Goal: Information Seeking & Learning: Learn about a topic

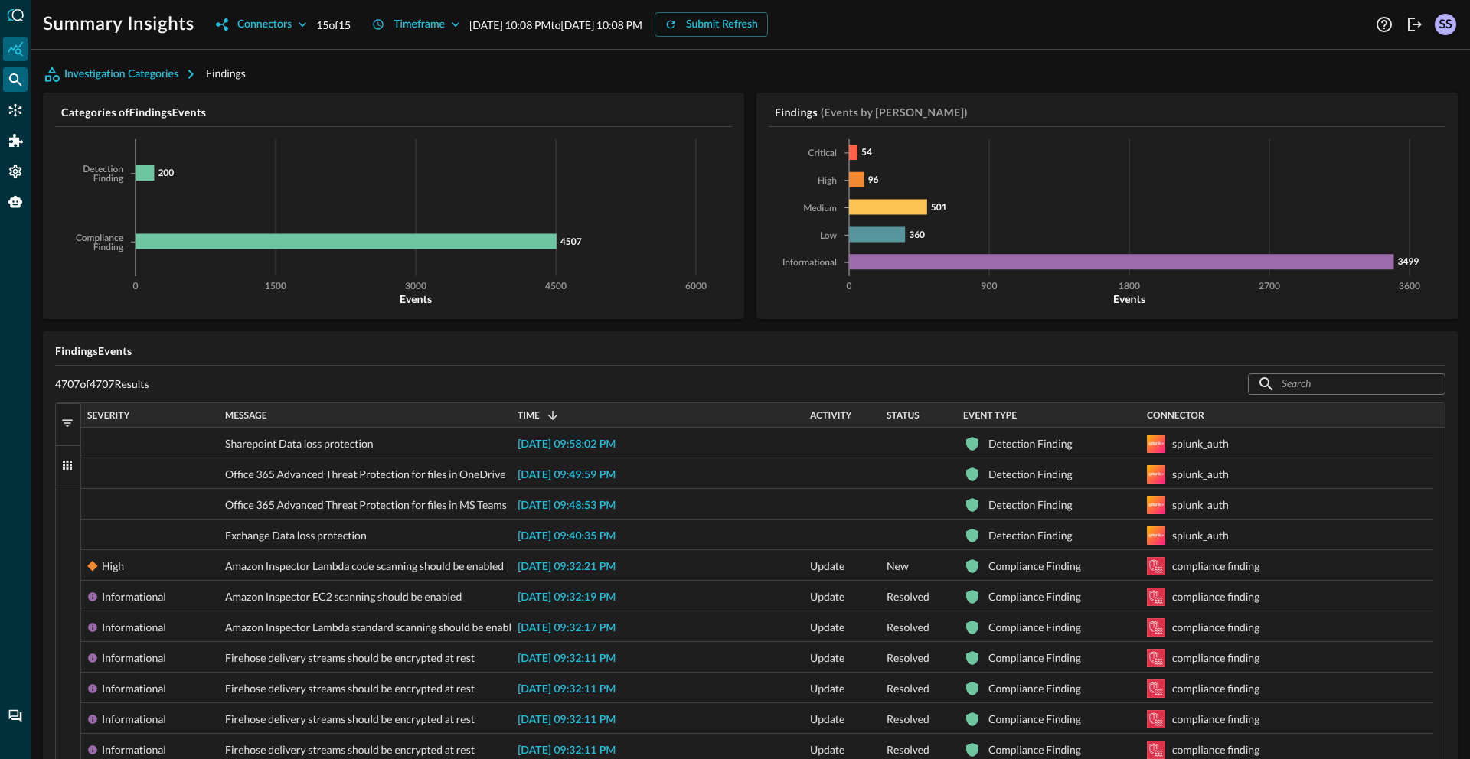
click at [22, 78] on icon "Federated Search" at bounding box center [15, 79] width 15 height 15
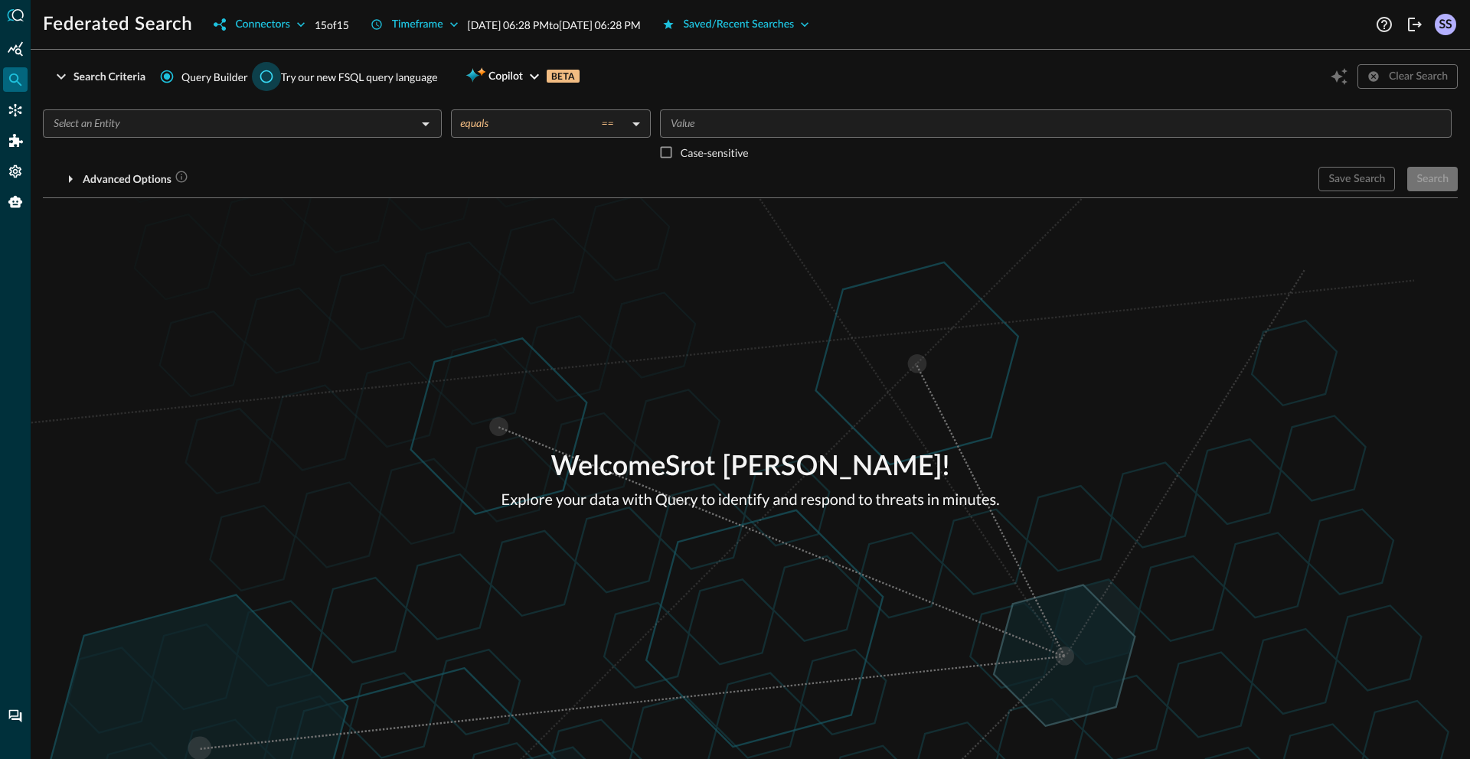
click at [273, 83] on input "Try our new FSQL query language" at bounding box center [266, 76] width 29 height 29
radio input "true"
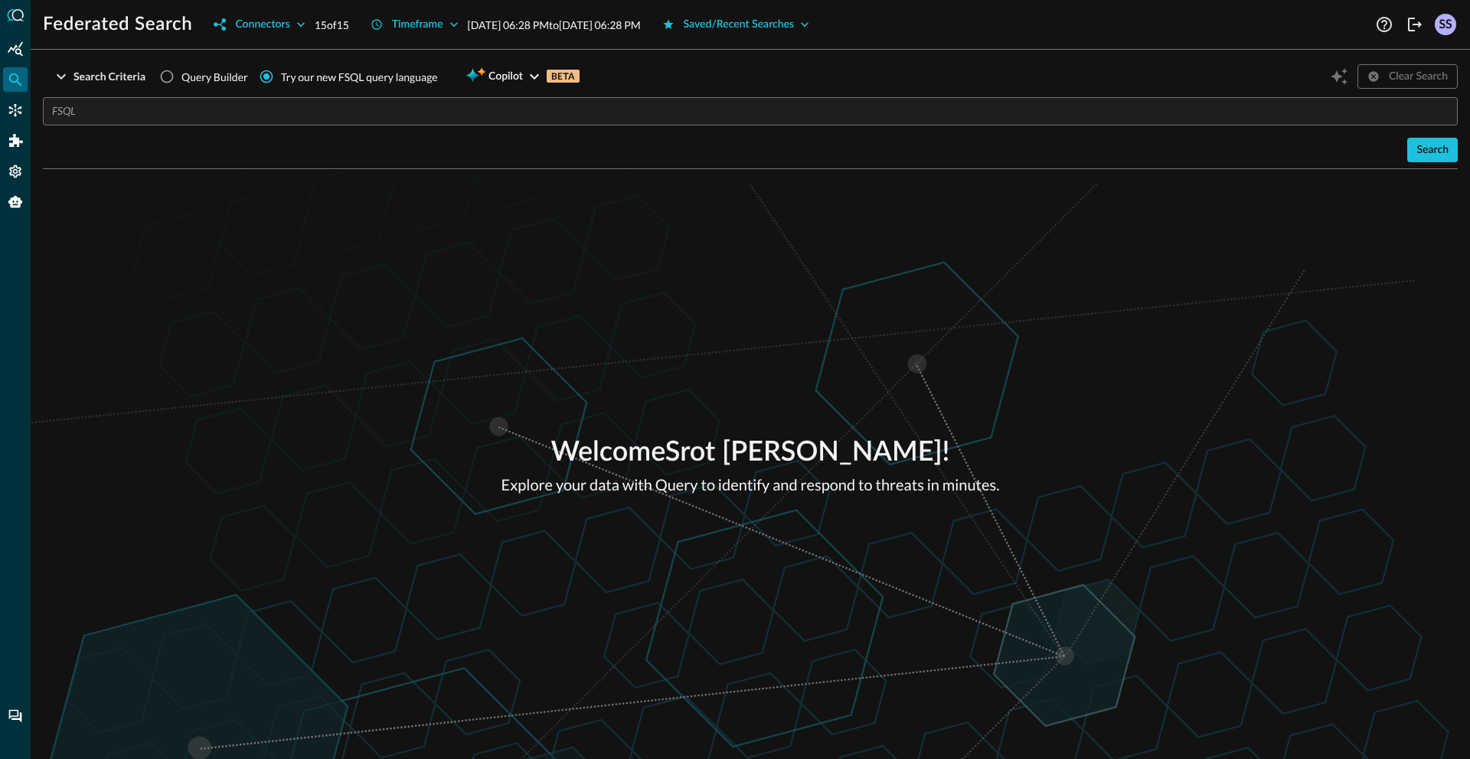
click at [294, 116] on input "text" at bounding box center [755, 111] width 1406 height 28
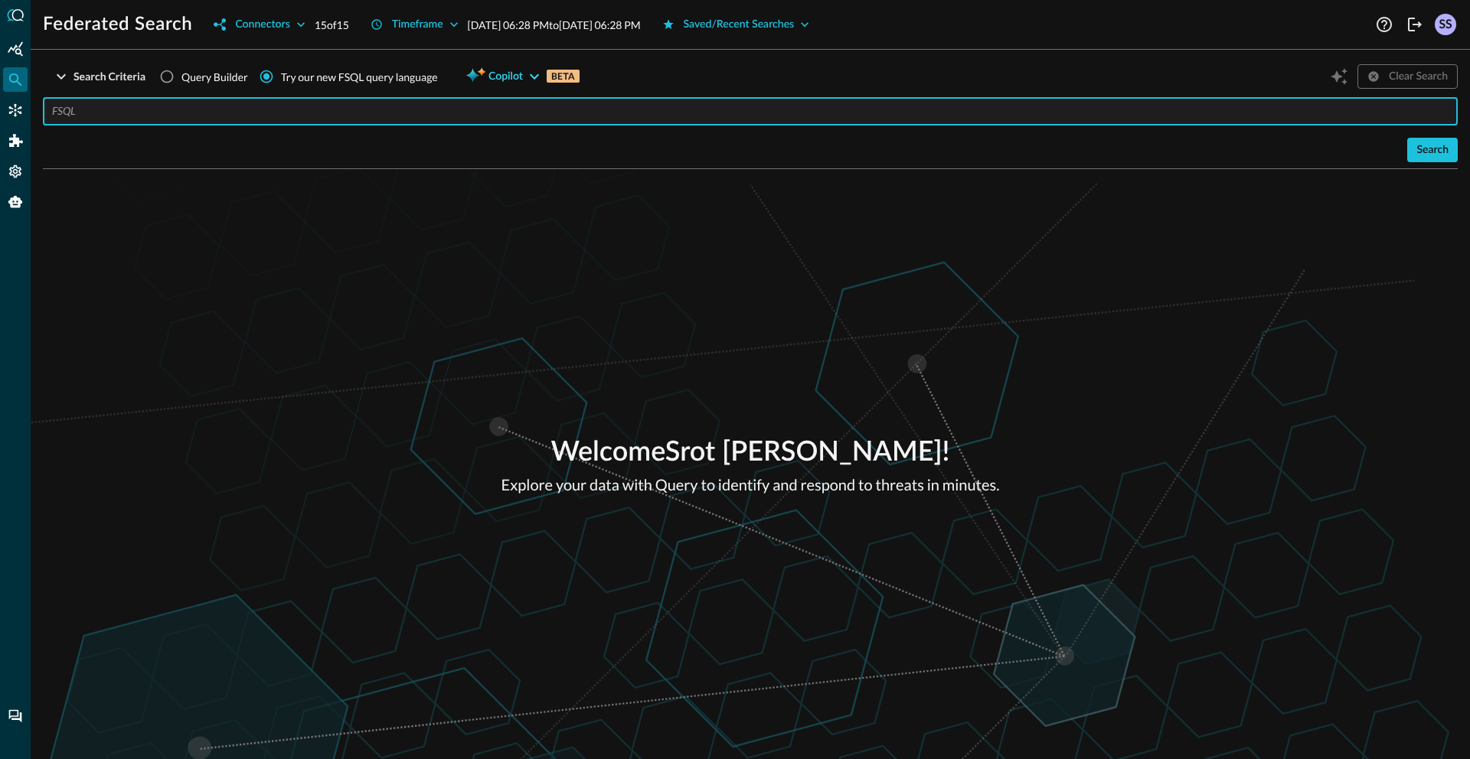
click at [534, 77] on icon "button" at bounding box center [534, 76] width 18 height 18
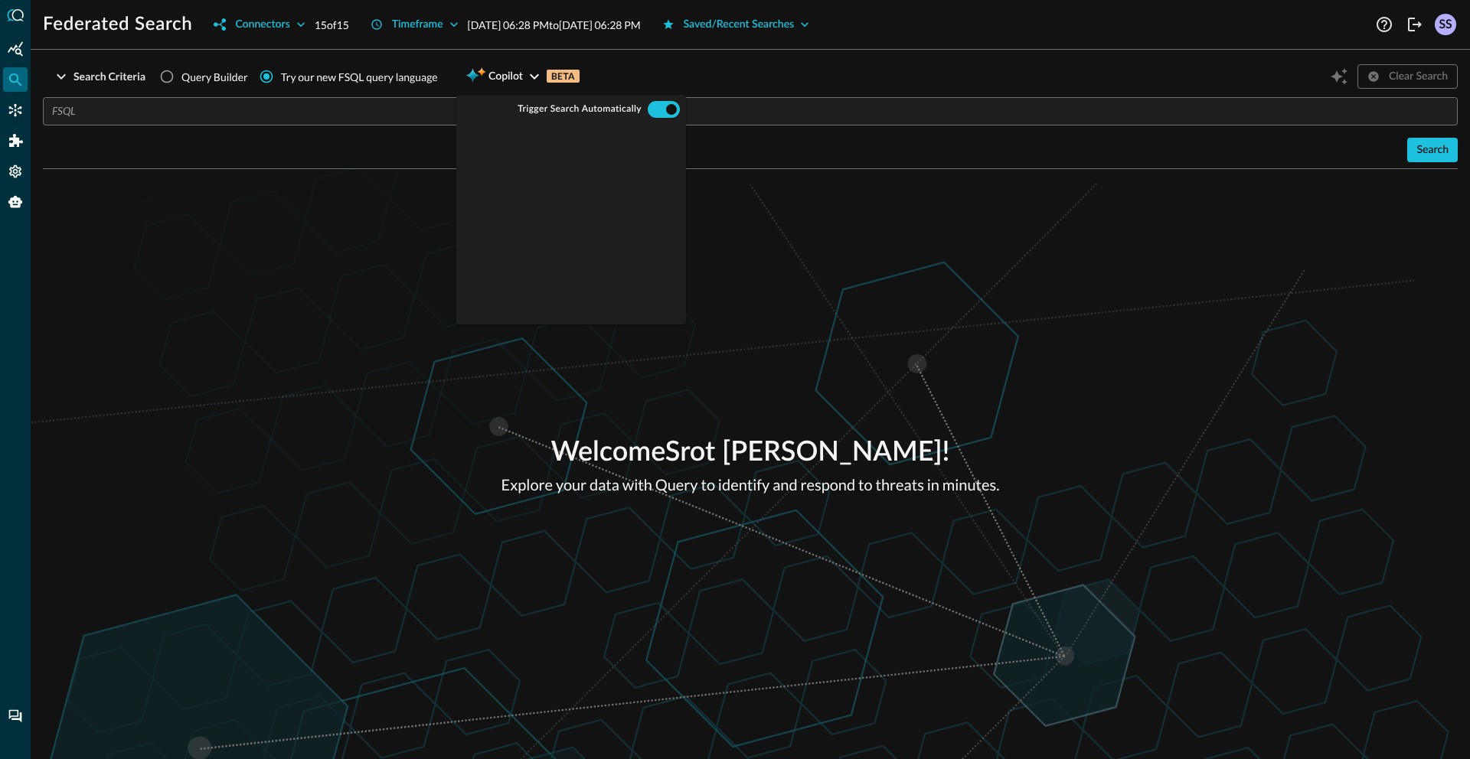
click at [986, 276] on div "Welcome Srot [PERSON_NAME] ! Explore your data with Query to identify and respo…" at bounding box center [750, 464] width 1439 height 590
click at [943, 78] on div "Search Criteria Query Builder Try our new FSQL query language Copilot BETA Clea…" at bounding box center [750, 76] width 1415 height 29
click at [290, 247] on div "Welcome Srot [PERSON_NAME] ! Explore your data with Query to identify and respo…" at bounding box center [750, 464] width 1439 height 590
click at [296, 282] on div "Welcome Srot [PERSON_NAME] ! Explore your data with Query to identify and respo…" at bounding box center [750, 464] width 1439 height 590
click at [794, 185] on div "Welcome Srot [PERSON_NAME] ! Explore your data with Query to identify and respo…" at bounding box center [750, 464] width 1439 height 590
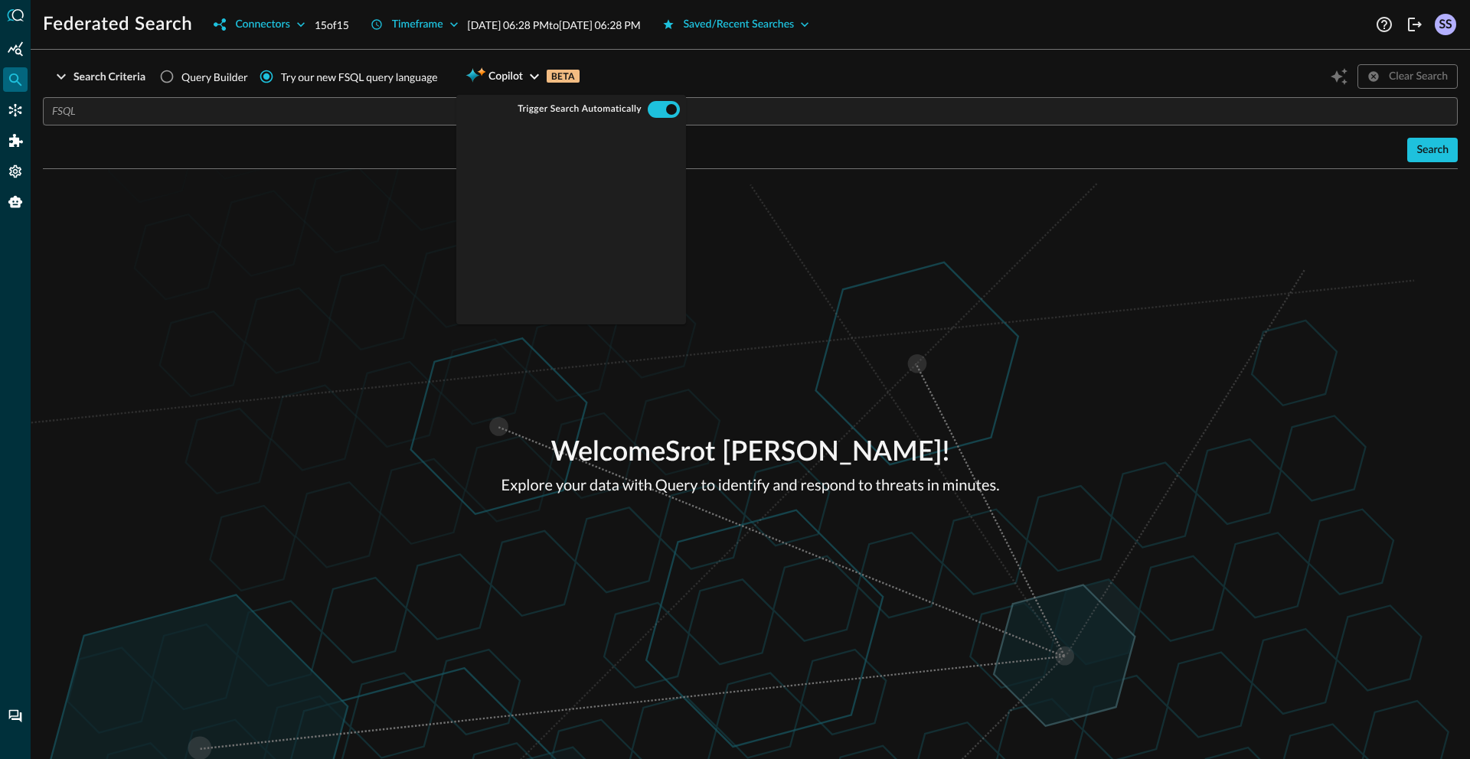
click at [223, 127] on div "​ Search" at bounding box center [750, 129] width 1415 height 65
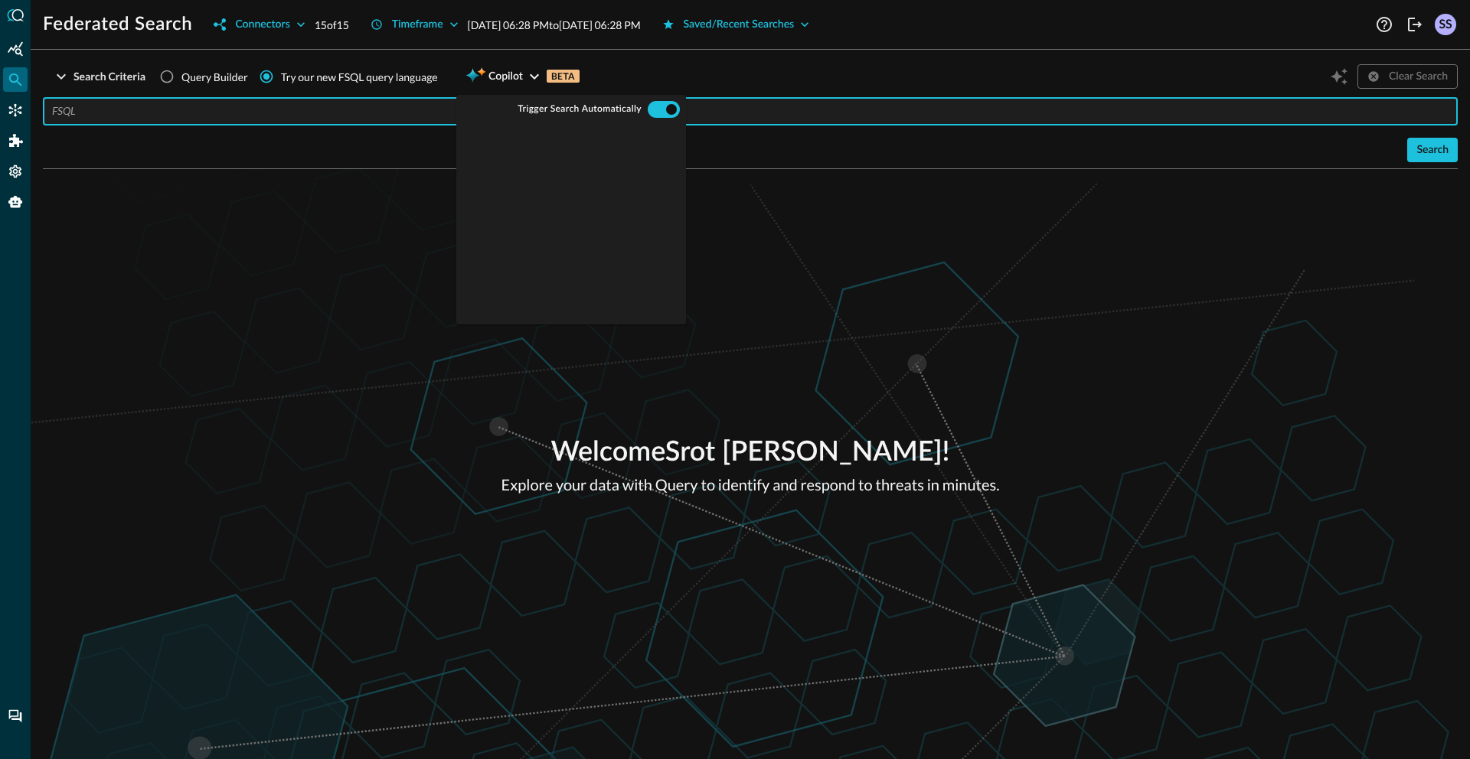
click at [244, 101] on input "text" at bounding box center [755, 111] width 1406 height 28
click at [181, 73] on span "Query Builder" at bounding box center [214, 77] width 67 height 16
click at [181, 73] on input "Query Builder" at bounding box center [166, 76] width 29 height 29
radio input "true"
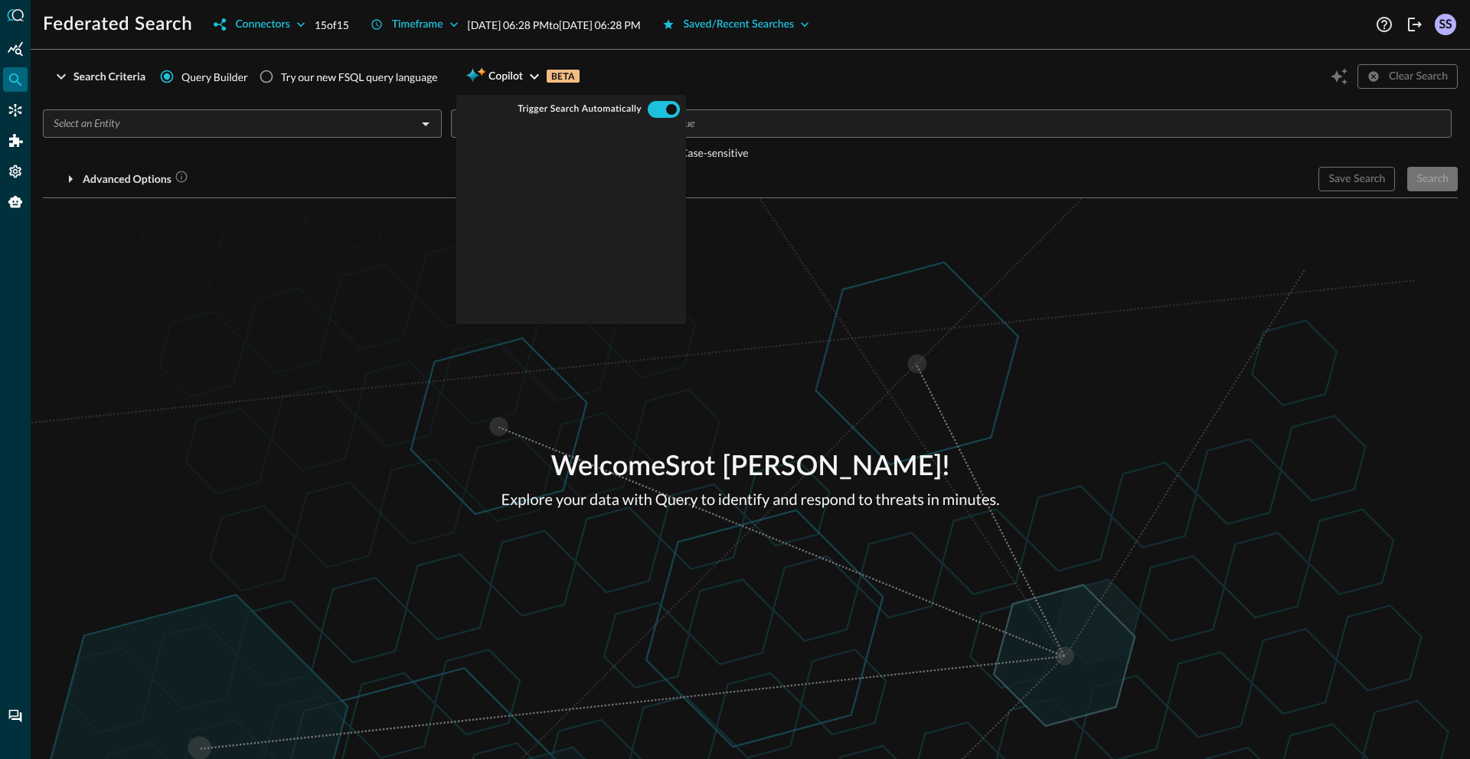
click at [594, 109] on span "Trigger Search Automatically" at bounding box center [580, 109] width 124 height 12
click at [538, 75] on icon "button" at bounding box center [534, 76] width 9 height 5
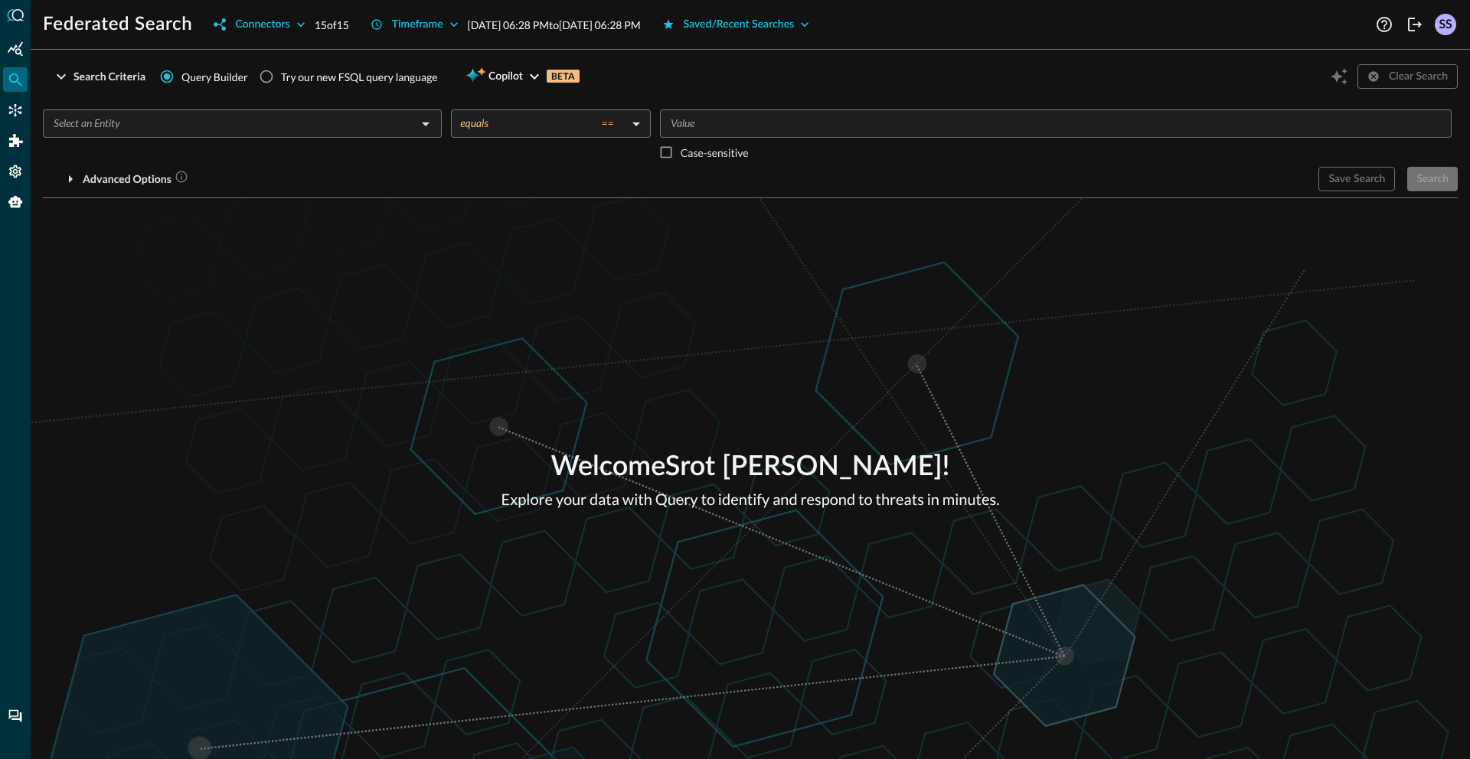
click at [533, 273] on div "Welcome Srot [PERSON_NAME] ! Explore your data with Query to identify and respo…" at bounding box center [750, 478] width 1439 height 561
click at [326, 83] on div "Try our new FSQL query language" at bounding box center [359, 77] width 157 height 16
click at [281, 83] on input "Try our new FSQL query language" at bounding box center [266, 76] width 29 height 29
radio input "true"
radio input "false"
